Goal: Task Accomplishment & Management: Manage account settings

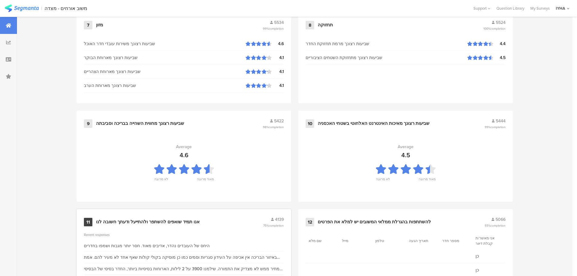
scroll to position [612, 0]
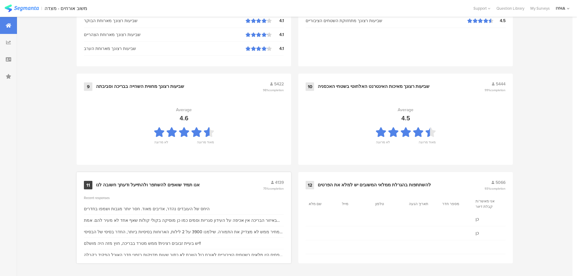
click at [163, 182] on div "אנו תמיד שואפים להשתפר ולהתייעל ודעתך חשובה לנו" at bounding box center [148, 185] width 104 height 6
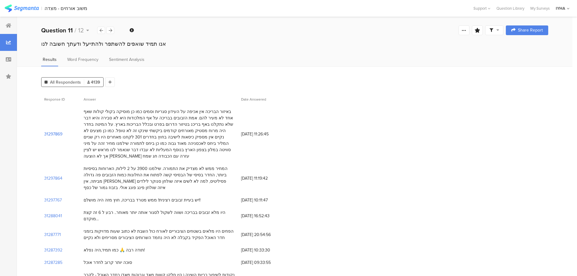
click at [56, 131] on section "31297869" at bounding box center [53, 134] width 18 height 6
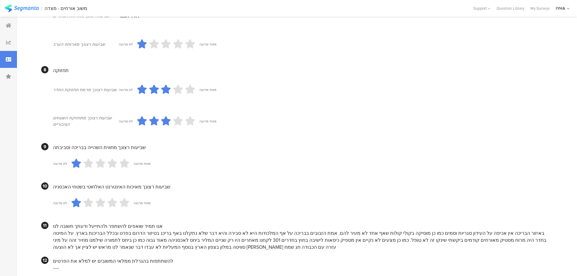
scroll to position [488, 0]
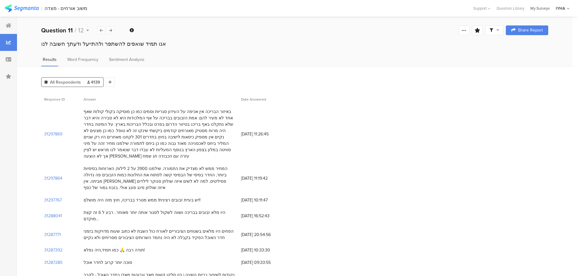
click at [539, 10] on div "My Surveys" at bounding box center [539, 8] width 25 height 6
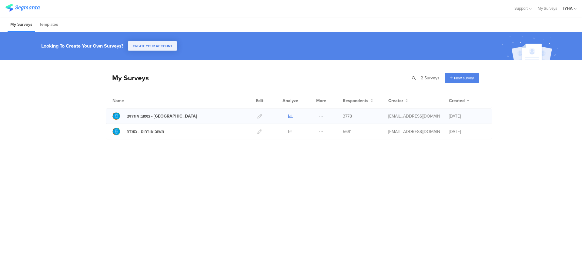
click at [291, 115] on icon at bounding box center [290, 116] width 5 height 5
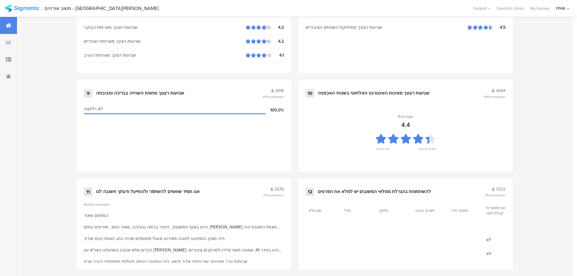
scroll to position [612, 0]
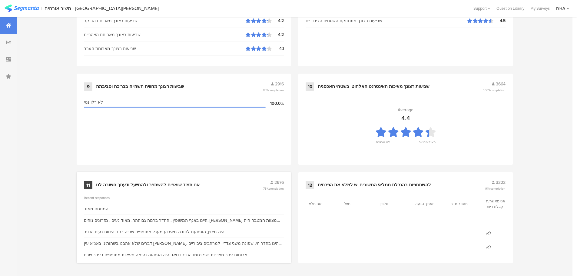
click at [161, 181] on div "11 אנו תמיד שואפים להשתפר ולהתייעל ודעתך חשובה לנו 2676 73% completion" at bounding box center [184, 185] width 200 height 12
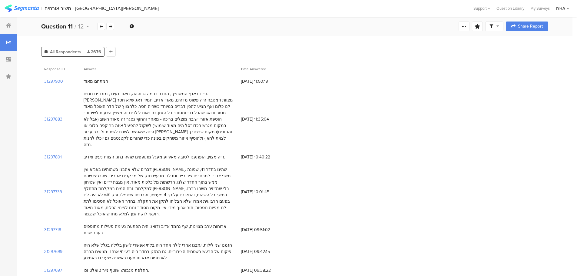
scroll to position [61, 0]
